Goal: Go to known website: Go to known website

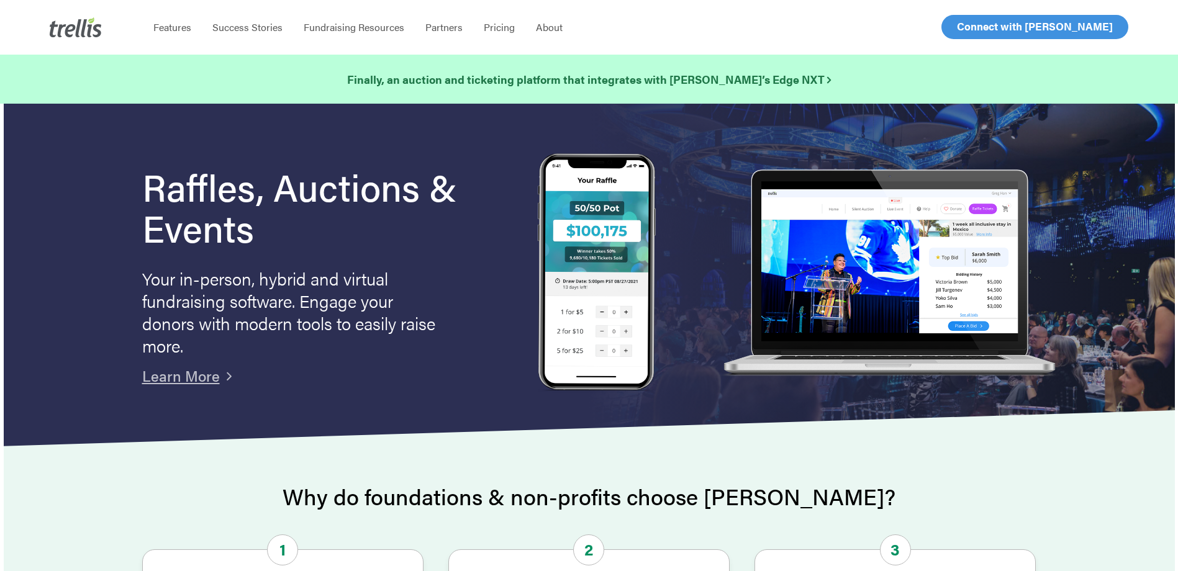
click at [978, 34] on span "Log In" at bounding box center [971, 26] width 30 height 15
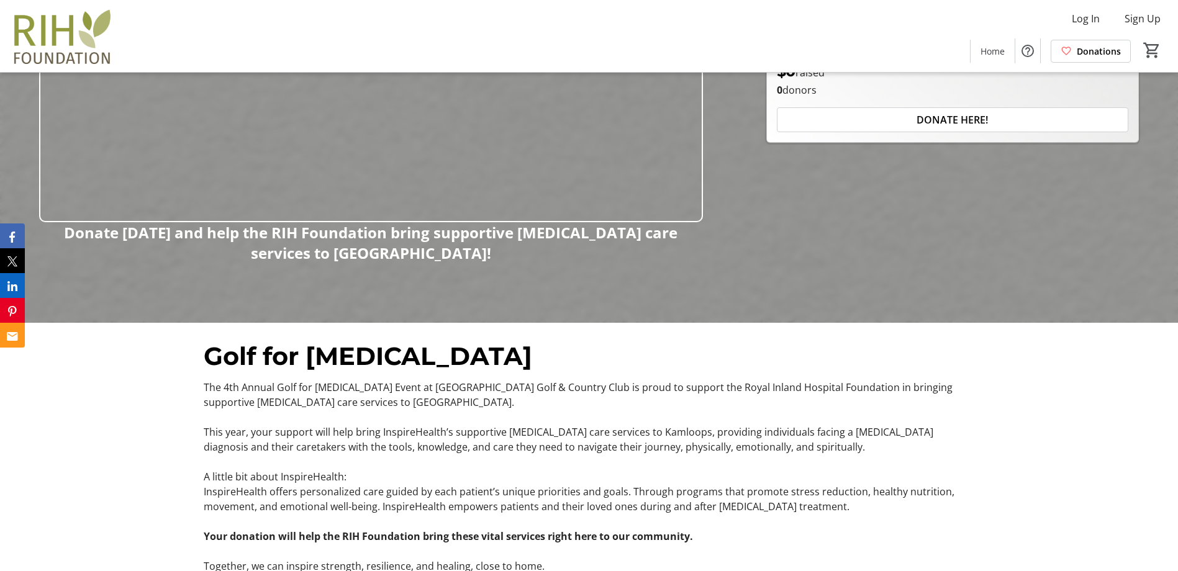
scroll to position [497, 0]
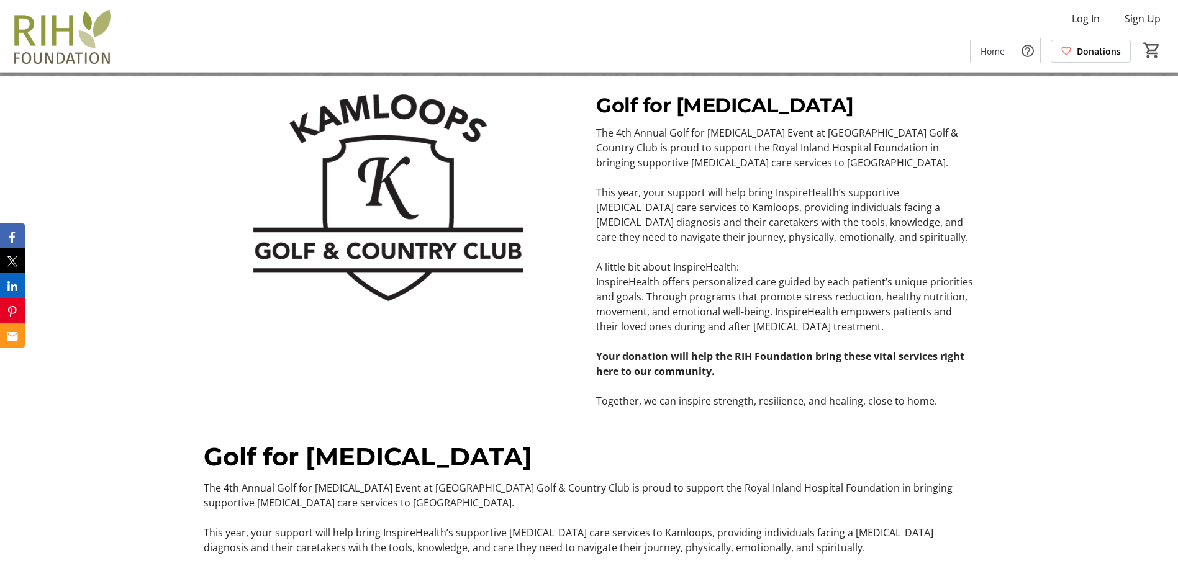
scroll to position [497, 0]
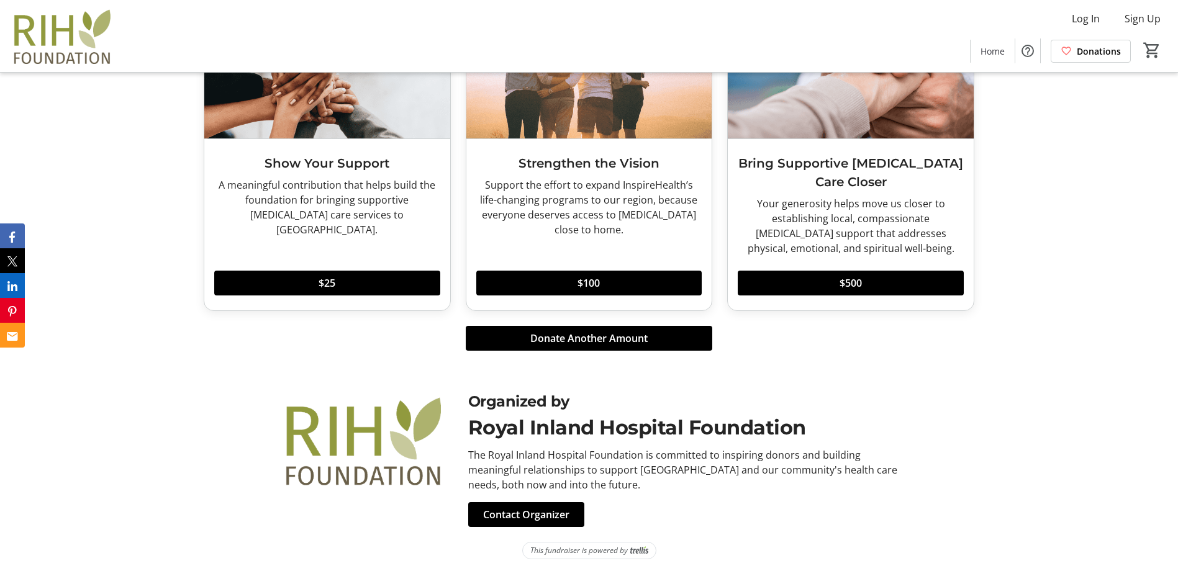
scroll to position [947, 0]
